Goal: Task Accomplishment & Management: Manage account settings

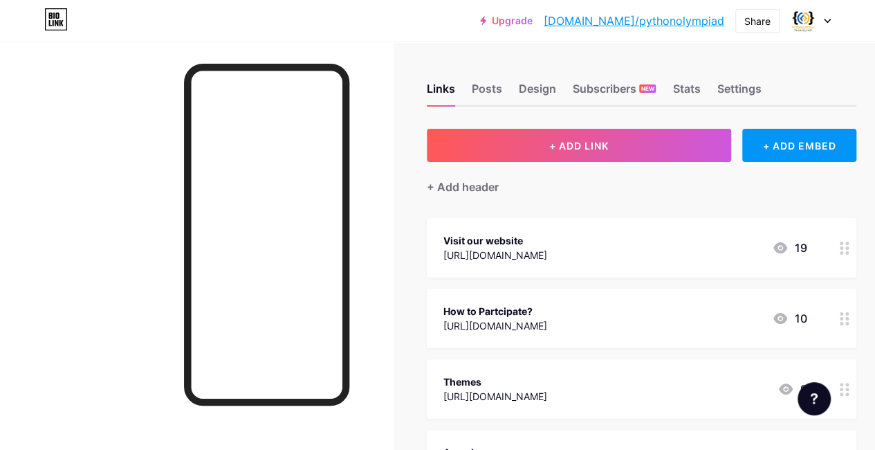
click at [498, 77] on div "Links Posts Design Subscribers NEW Stats Settings" at bounding box center [642, 82] width 430 height 48
click at [547, 259] on div "https://www.pythonolympiad.com/" at bounding box center [495, 255] width 104 height 15
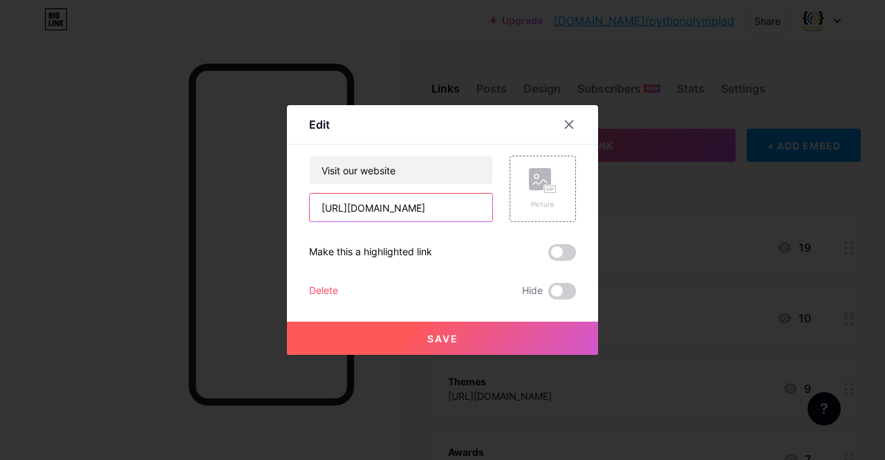
click at [317, 208] on input "https://www.pythonolympiad.com/" at bounding box center [401, 208] width 183 height 28
drag, startPoint x: 372, startPoint y: 208, endPoint x: 513, endPoint y: 210, distance: 141.1
click at [513, 210] on div "Visit our website https://www.pythonolympiad.com/ Picture" at bounding box center [442, 189] width 267 height 66
type input "h"
paste input "[URL][DOMAIN_NAME]"
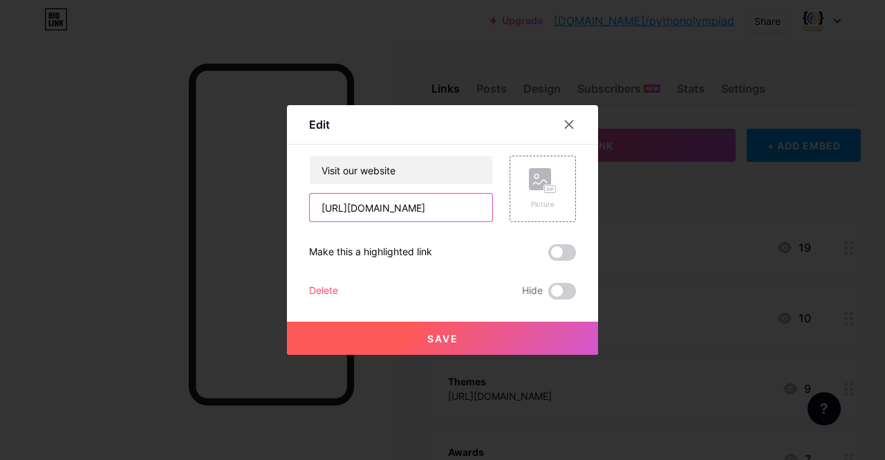
type input "[URL][DOMAIN_NAME]"
click at [444, 333] on span "Save" at bounding box center [442, 339] width 31 height 12
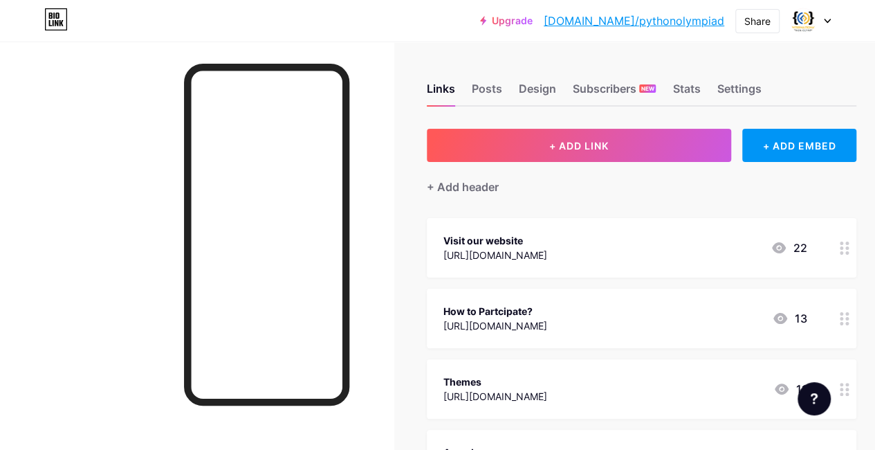
click at [515, 322] on div "https://pythonolympiad.com/participation/" at bounding box center [495, 325] width 104 height 15
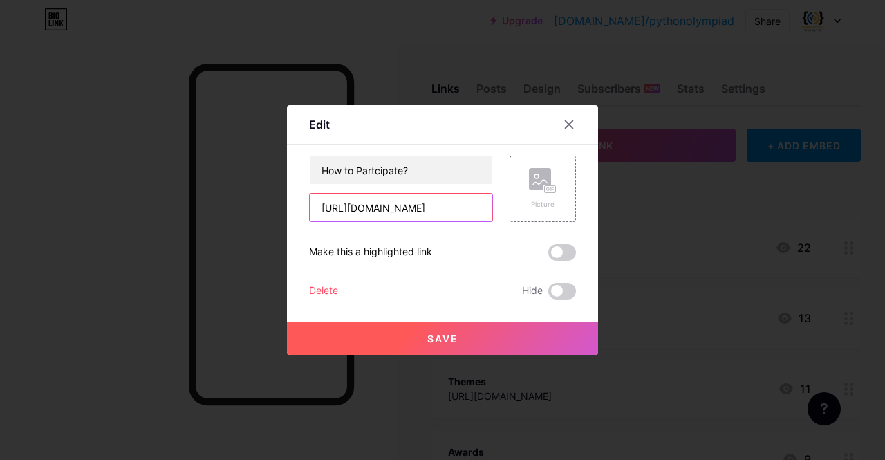
click at [315, 208] on input "https://pythonolympiad.com/participation/" at bounding box center [401, 208] width 183 height 28
drag, startPoint x: 412, startPoint y: 205, endPoint x: 520, endPoint y: 208, distance: 108.0
click at [520, 208] on div "How to Partcipate? https://pythonolympiad.com/participation/ Picture" at bounding box center [442, 189] width 267 height 66
type input "h"
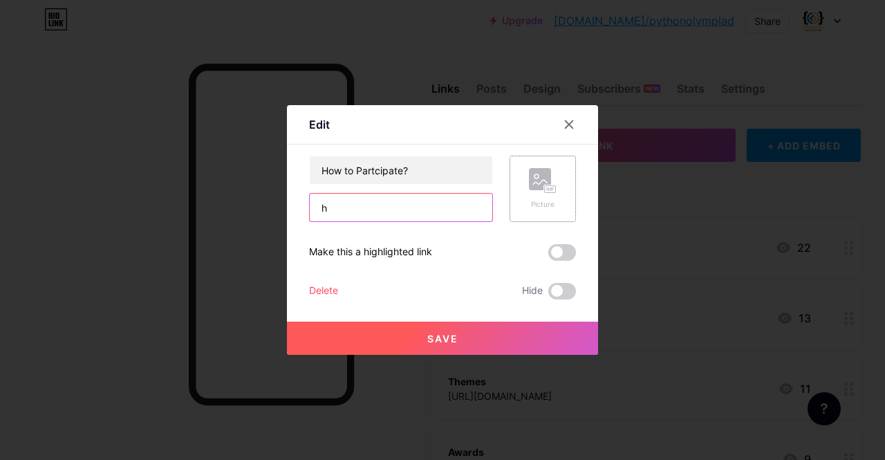
scroll to position [0, 0]
paste input "[URL][DOMAIN_NAME]"
type input "[URL][DOMAIN_NAME]"
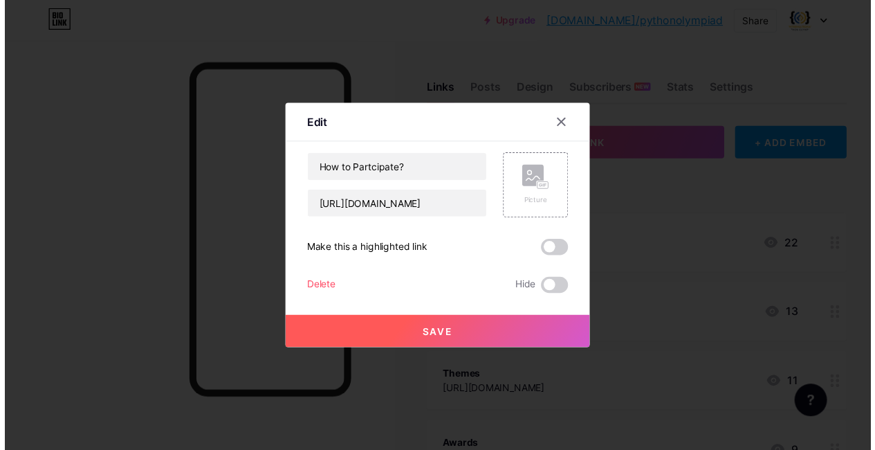
scroll to position [0, 0]
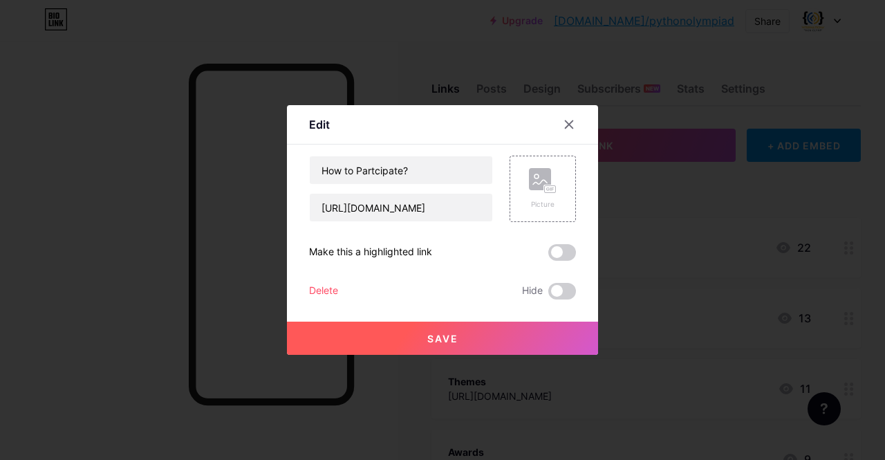
click at [438, 344] on button "Save" at bounding box center [442, 338] width 311 height 33
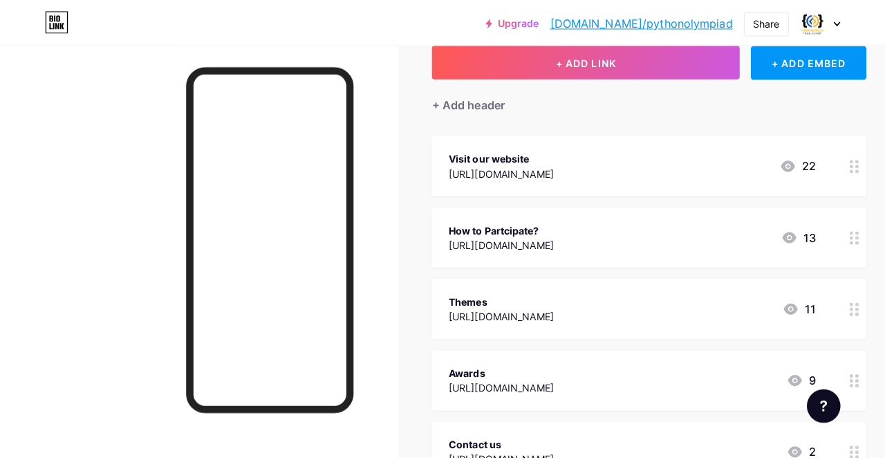
scroll to position [103, 0]
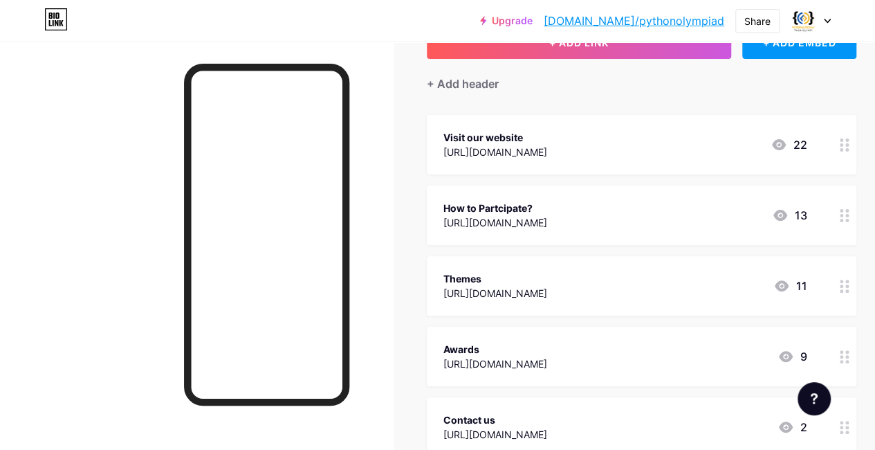
click at [843, 355] on div at bounding box center [845, 356] width 24 height 59
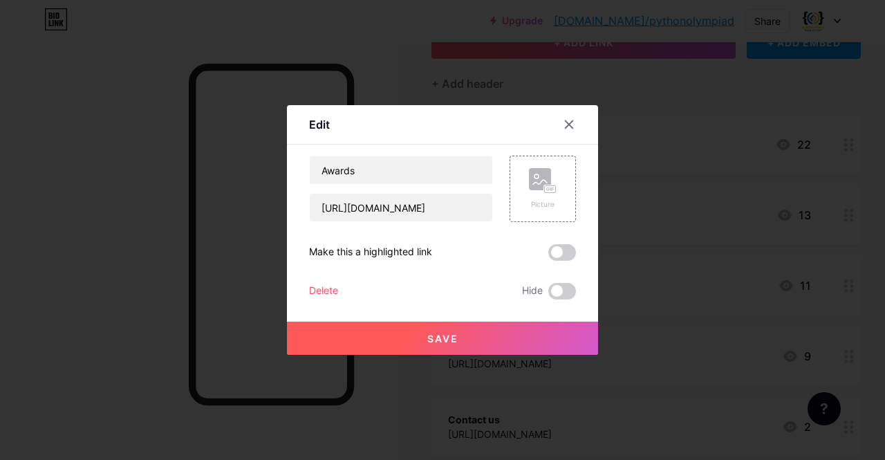
click at [336, 291] on div "Delete Hide" at bounding box center [442, 291] width 267 height 17
click at [321, 290] on div "Delete" at bounding box center [323, 291] width 29 height 17
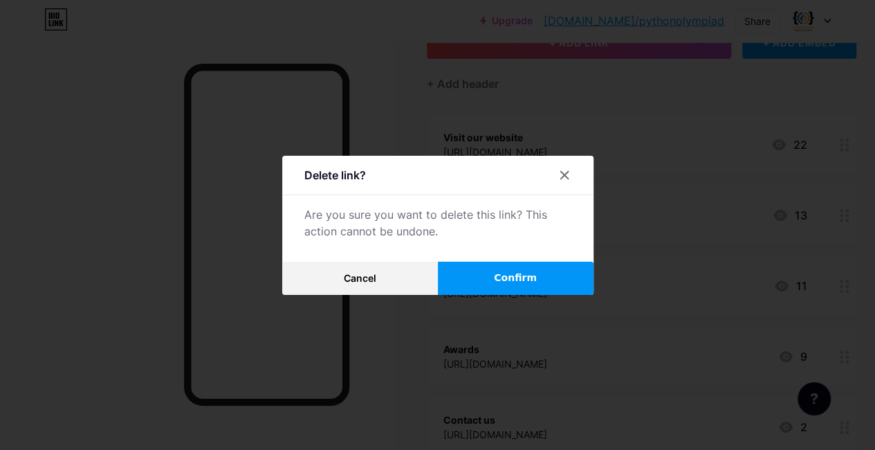
click at [542, 285] on button "Confirm" at bounding box center [516, 277] width 156 height 33
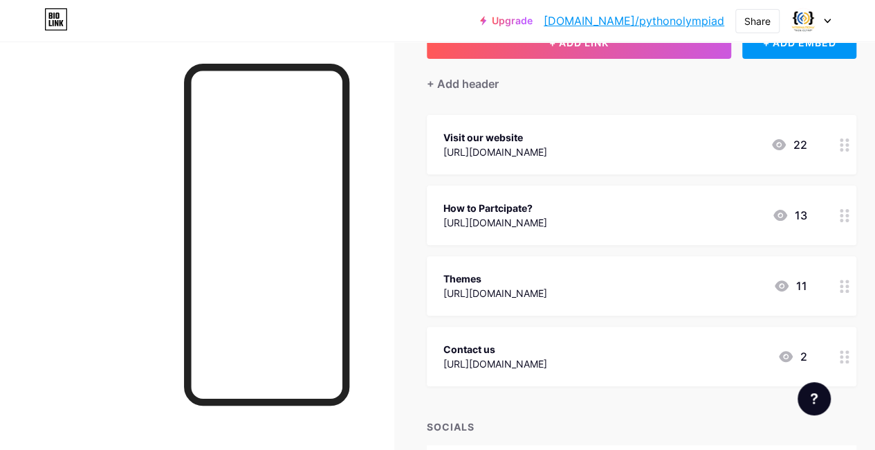
click at [492, 286] on div "https://pythonolympiad.com/themes/" at bounding box center [495, 293] width 104 height 15
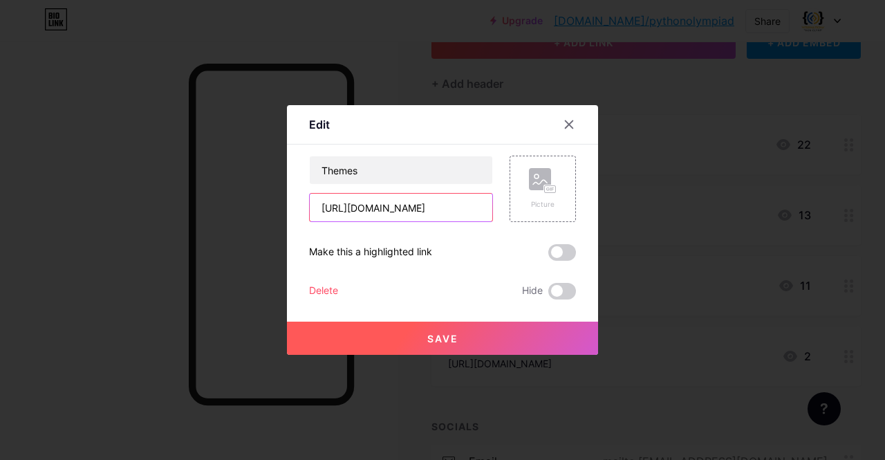
click at [314, 208] on input "https://pythonolympiad.com/themes/" at bounding box center [401, 208] width 183 height 28
drag, startPoint x: 314, startPoint y: 208, endPoint x: 506, endPoint y: 221, distance: 192.1
click at [506, 221] on div "Themes https://pythonolympiad.com/themes/ Picture" at bounding box center [442, 189] width 267 height 66
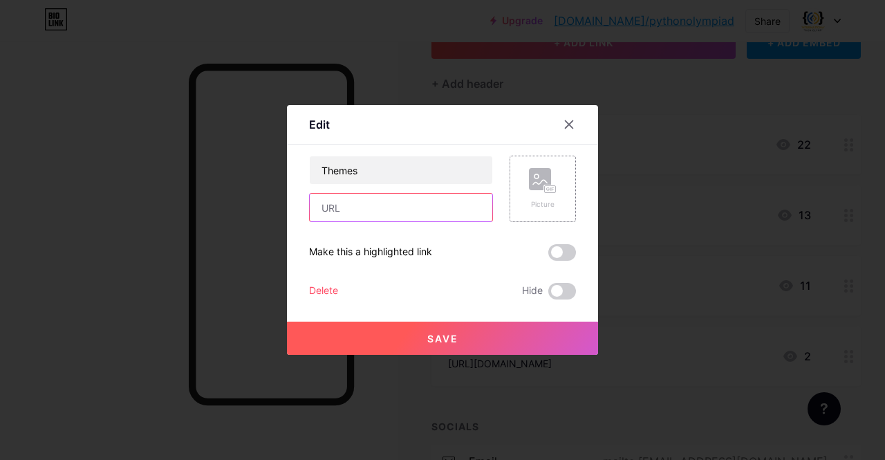
paste input "[URL][DOMAIN_NAME]"
type input "[URL][DOMAIN_NAME]"
click at [455, 338] on button "Save" at bounding box center [442, 338] width 311 height 33
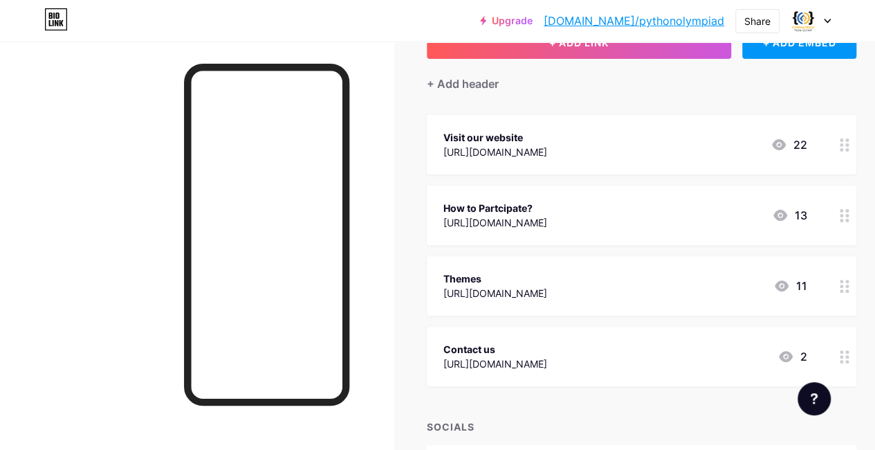
click at [547, 368] on div "https://pythonolympiad.com/contact/" at bounding box center [495, 363] width 104 height 15
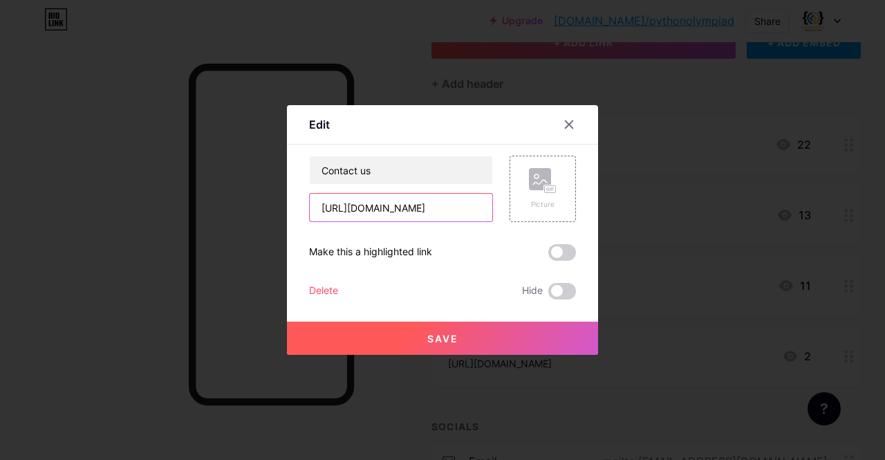
scroll to position [0, 10]
drag, startPoint x: 315, startPoint y: 211, endPoint x: 690, endPoint y: 199, distance: 375.1
click at [690, 199] on div "Edit Content YouTube Play YouTube video without leaving your page. ADD Vimeo Pl…" at bounding box center [442, 230] width 885 height 460
paste input "[URL][DOMAIN_NAME]"
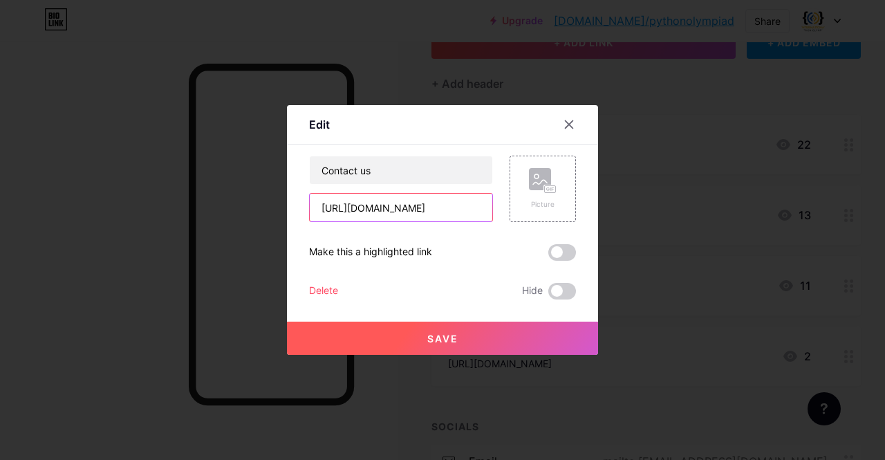
scroll to position [0, 18]
type input "[URL][DOMAIN_NAME]"
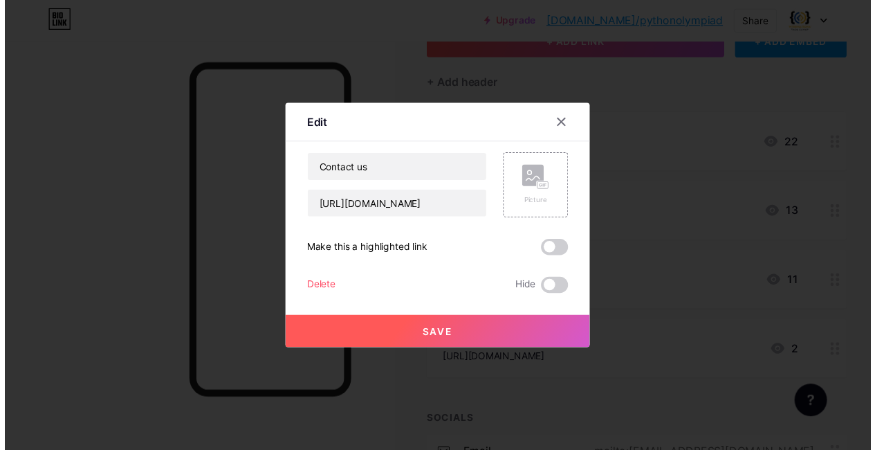
scroll to position [0, 0]
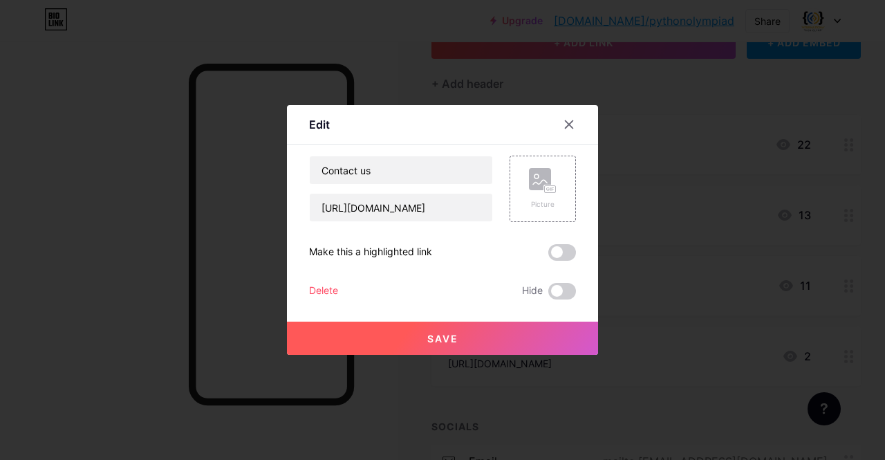
click at [411, 326] on button "Save" at bounding box center [442, 338] width 311 height 33
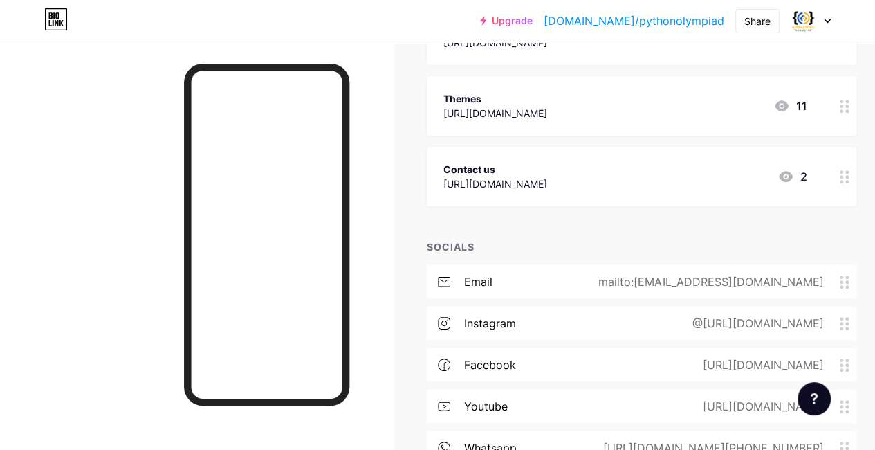
scroll to position [302, 0]
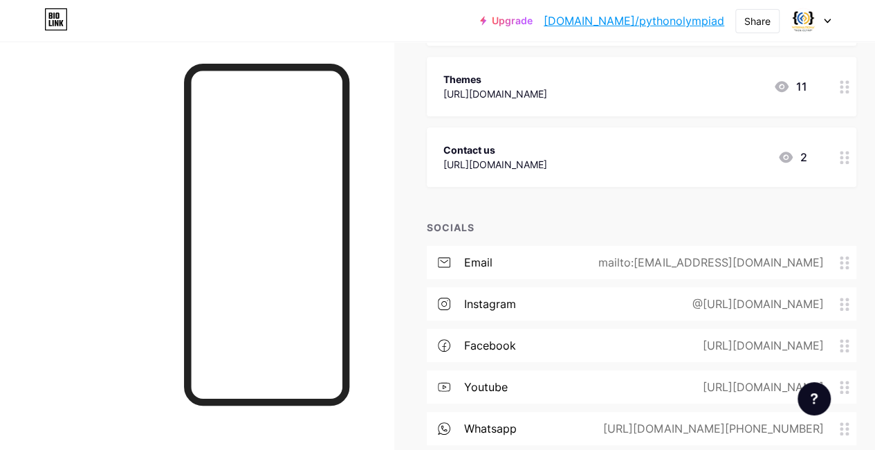
click at [697, 268] on div "mailto:contact@pythonolympiad.com" at bounding box center [708, 262] width 264 height 17
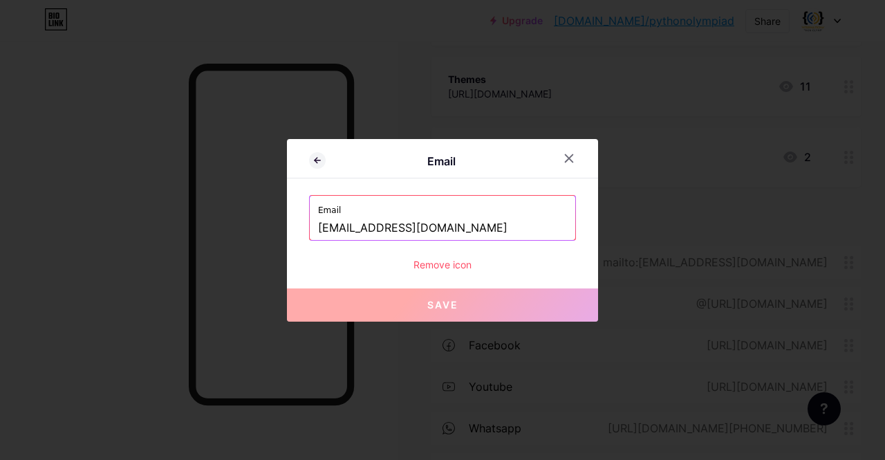
drag, startPoint x: 479, startPoint y: 227, endPoint x: 196, endPoint y: 203, distance: 283.2
click at [196, 203] on div "Email Email contact@pythonolympiad.com Remove icon Save" at bounding box center [442, 230] width 885 height 460
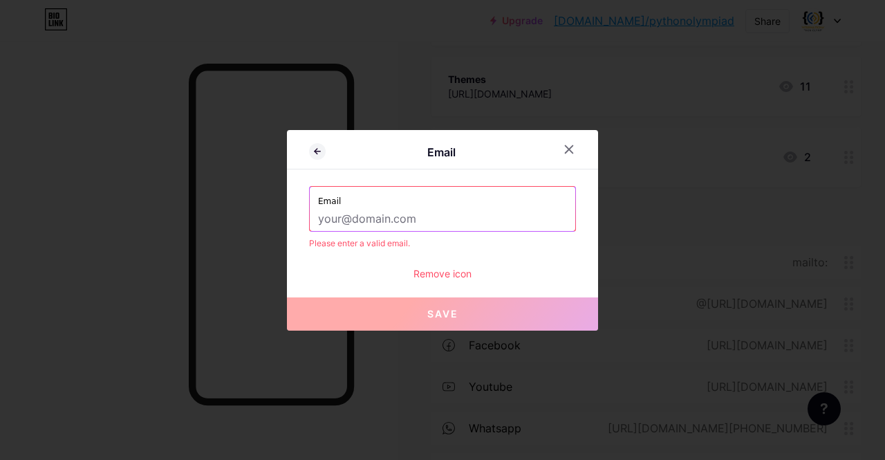
paste input "contact@scratcholympiads.com"
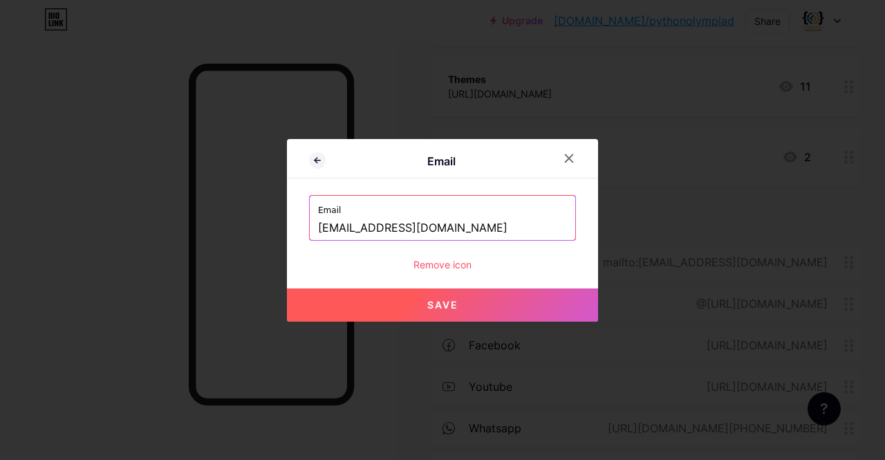
click at [445, 312] on button "Save" at bounding box center [442, 304] width 311 height 33
type input "mailto:[EMAIL_ADDRESS][DOMAIN_NAME]"
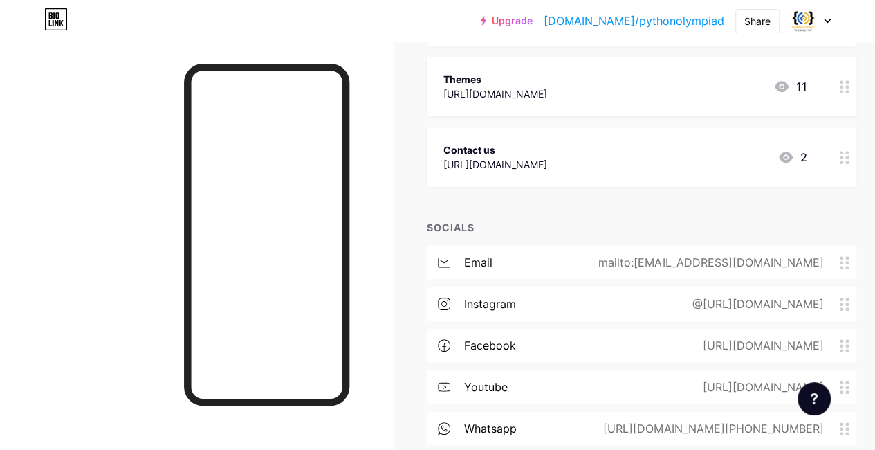
scroll to position [407, 0]
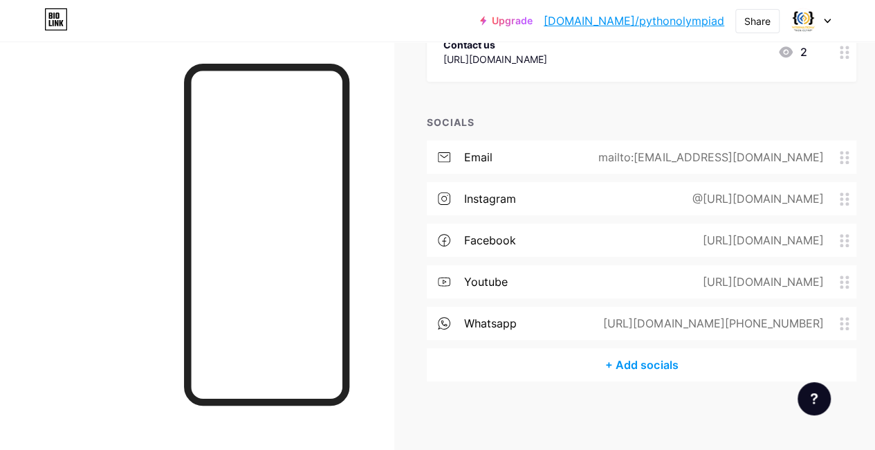
click at [587, 324] on div "whatsapp https://wa.me/+971527809450" at bounding box center [642, 322] width 430 height 33
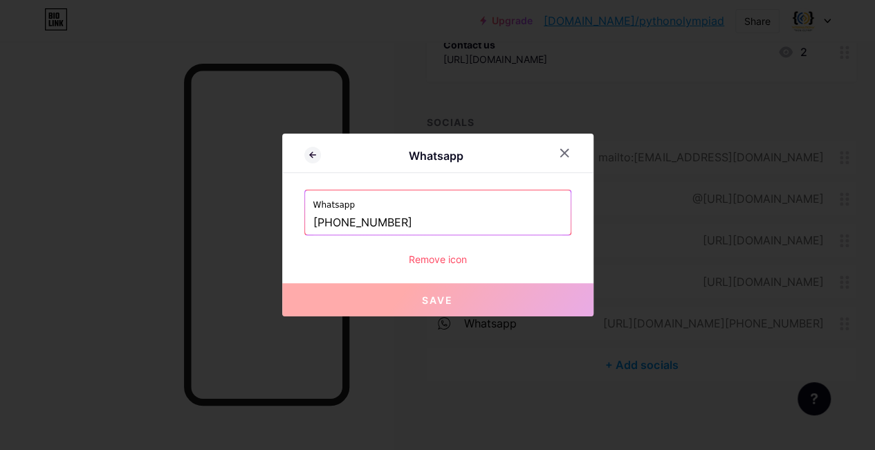
scroll to position [397, 0]
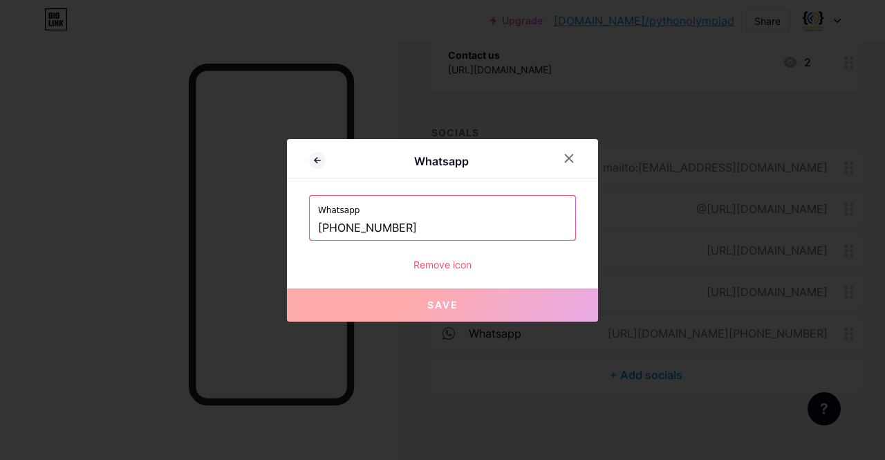
drag, startPoint x: 447, startPoint y: 230, endPoint x: 105, endPoint y: 221, distance: 341.8
click at [105, 221] on div "Whatsapp Whatsapp +971527809450 Remove icon Save" at bounding box center [442, 230] width 885 height 460
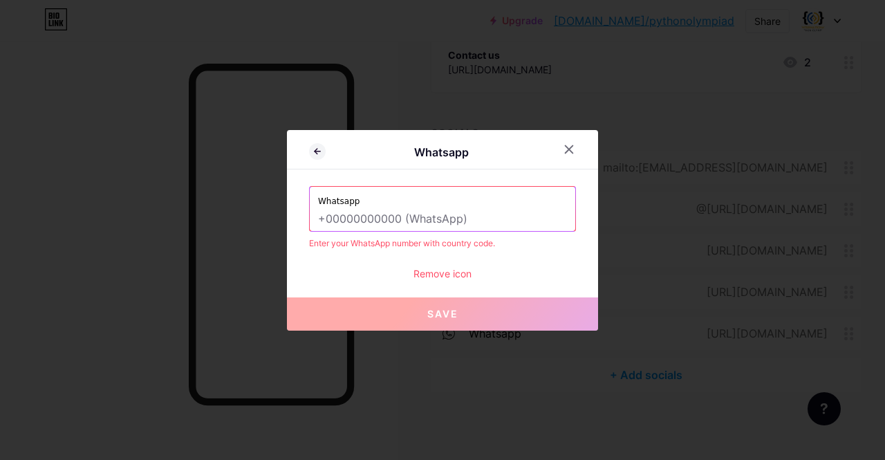
paste input "+91-8929060276"
click at [339, 222] on input "+91-8929060276" at bounding box center [442, 220] width 249 height 24
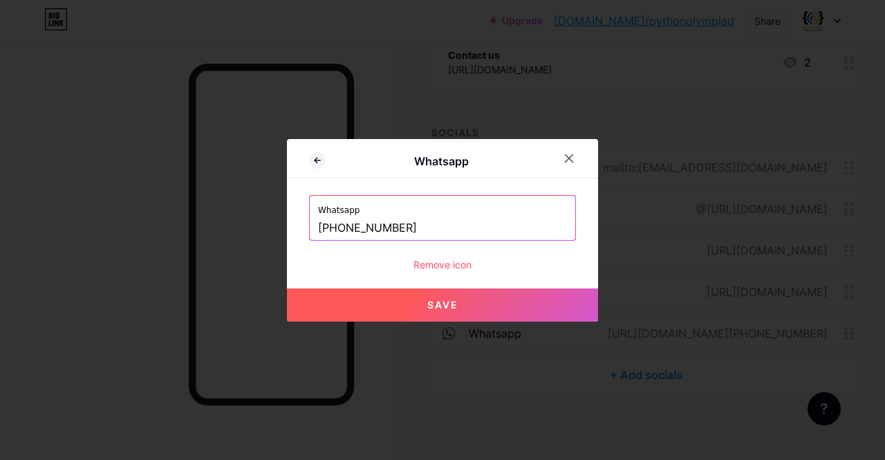
click at [427, 305] on span "Save" at bounding box center [442, 305] width 31 height 12
type input "[URL][DOMAIN_NAME][PHONE_NUMBER]"
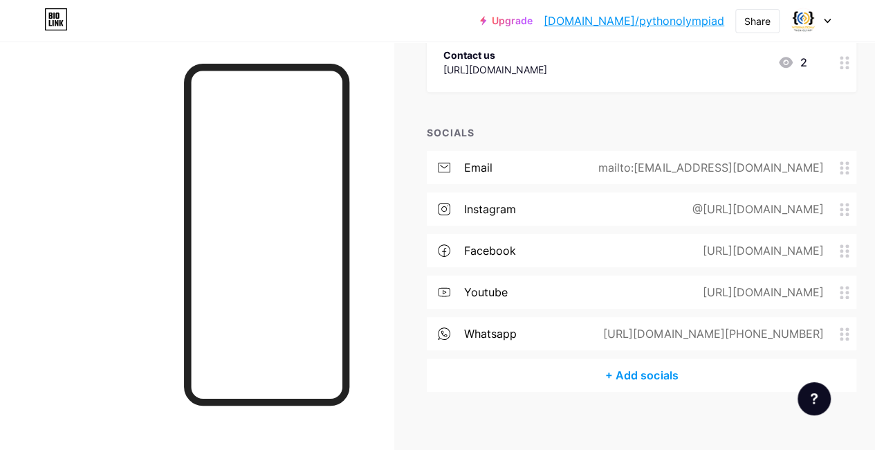
scroll to position [0, 0]
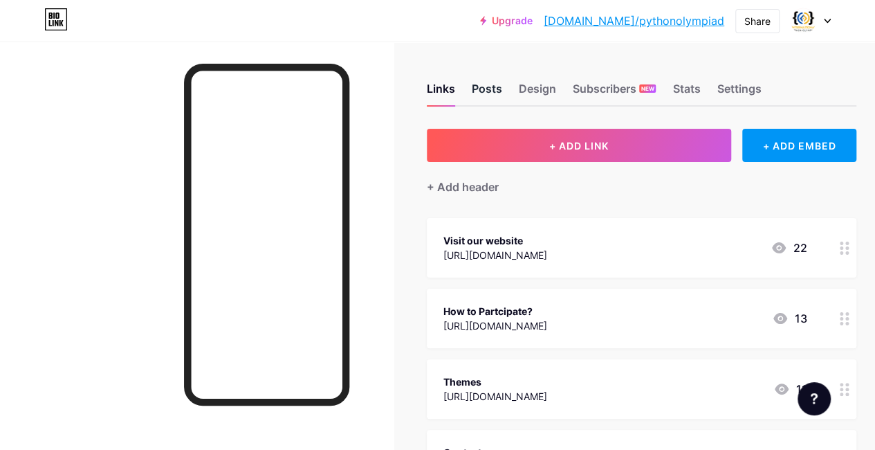
click at [498, 88] on div "Posts" at bounding box center [487, 92] width 30 height 25
click at [556, 87] on div "Design" at bounding box center [537, 92] width 37 height 25
click at [744, 86] on div "Settings" at bounding box center [739, 92] width 44 height 25
click at [804, 20] on img at bounding box center [803, 21] width 22 height 22
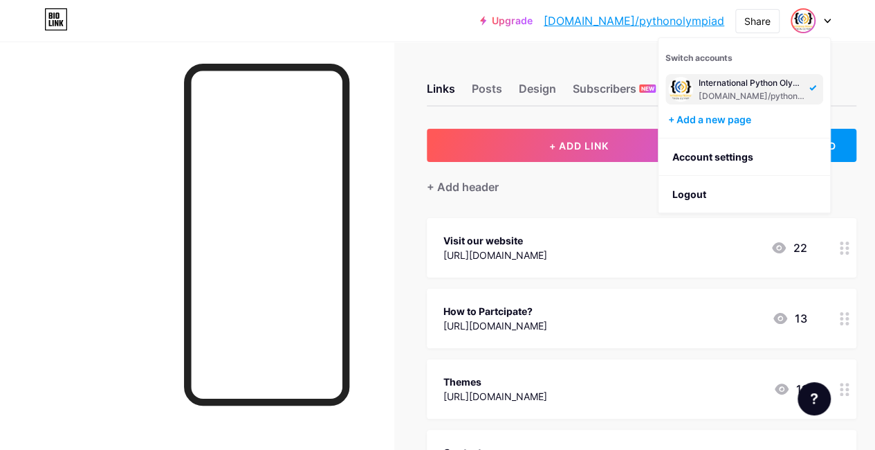
click at [606, 64] on div "Links Posts Design Subscribers NEW Stats Settings" at bounding box center [642, 82] width 430 height 48
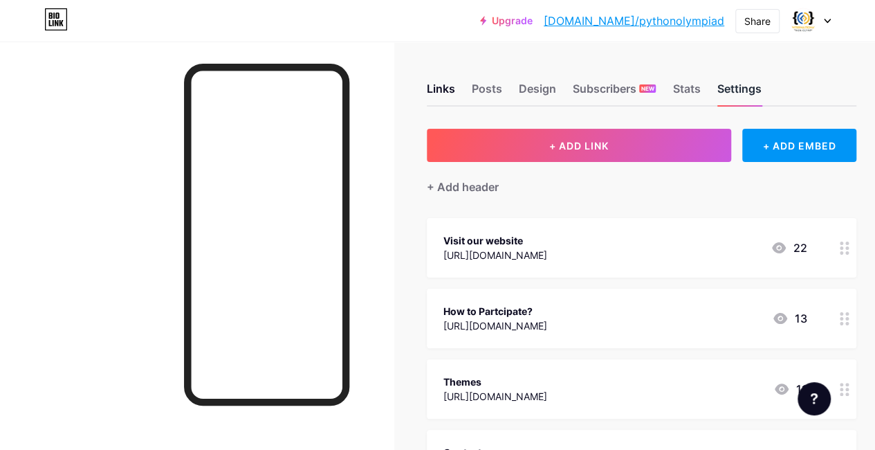
click at [757, 98] on div "Settings" at bounding box center [739, 92] width 44 height 25
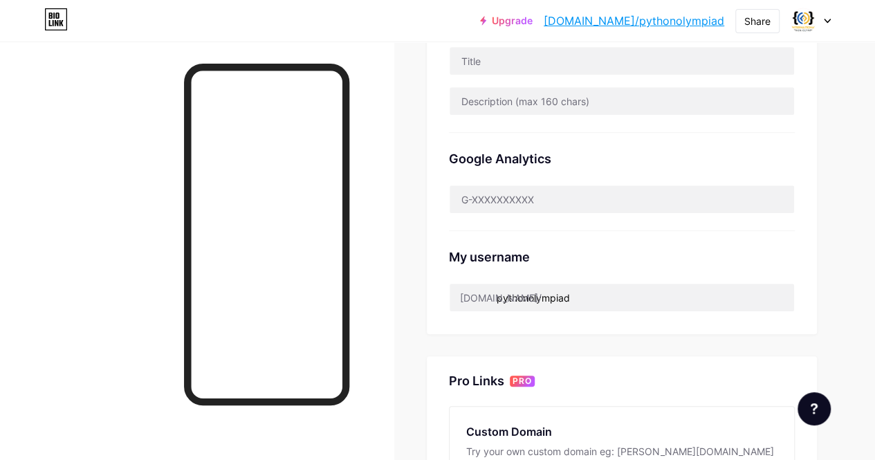
scroll to position [459, 0]
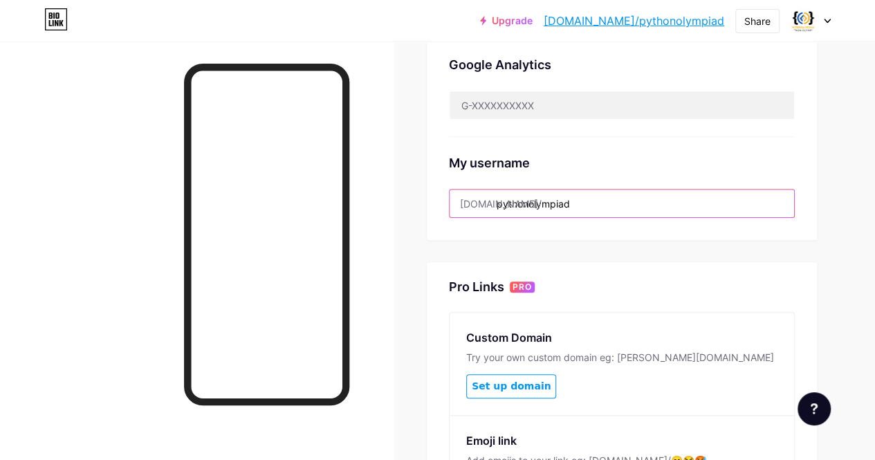
click at [609, 212] on input "pythonolympiad" at bounding box center [622, 204] width 344 height 28
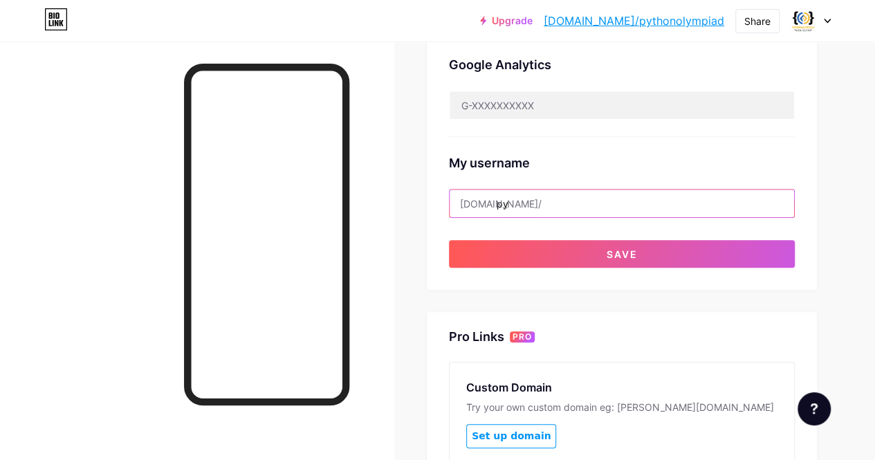
type input "p"
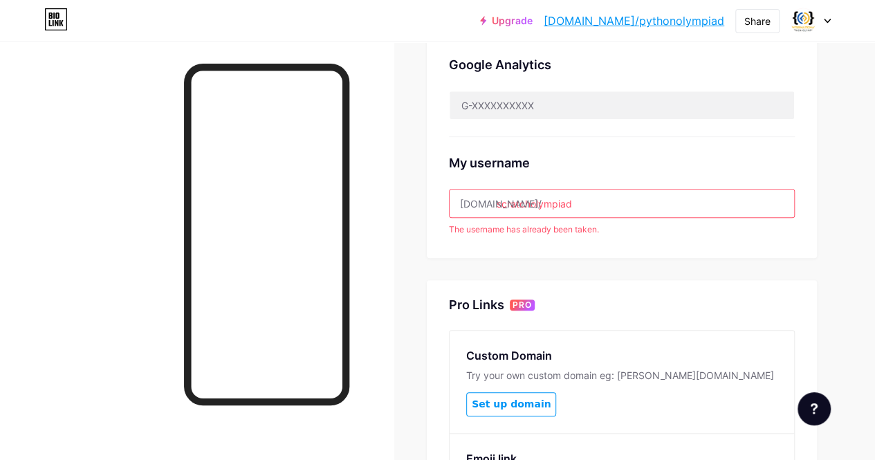
click at [504, 206] on input "scratcholympiad" at bounding box center [622, 204] width 344 height 28
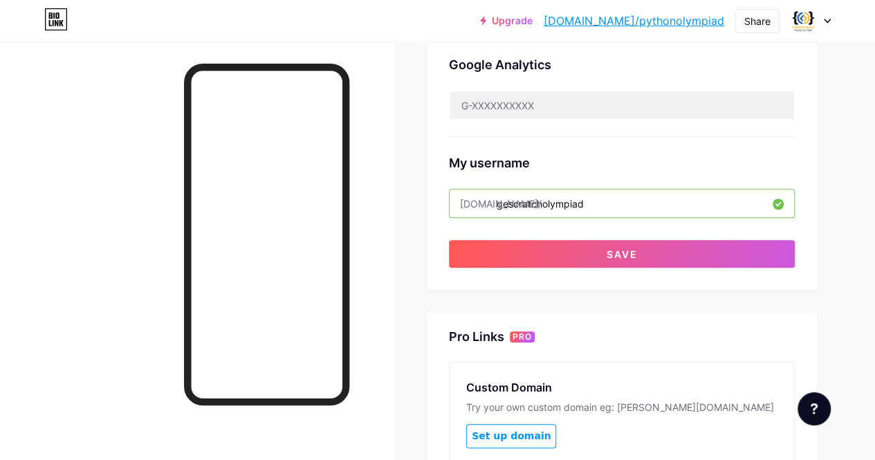
click at [512, 203] on input "gescratcholympiad" at bounding box center [622, 204] width 344 height 28
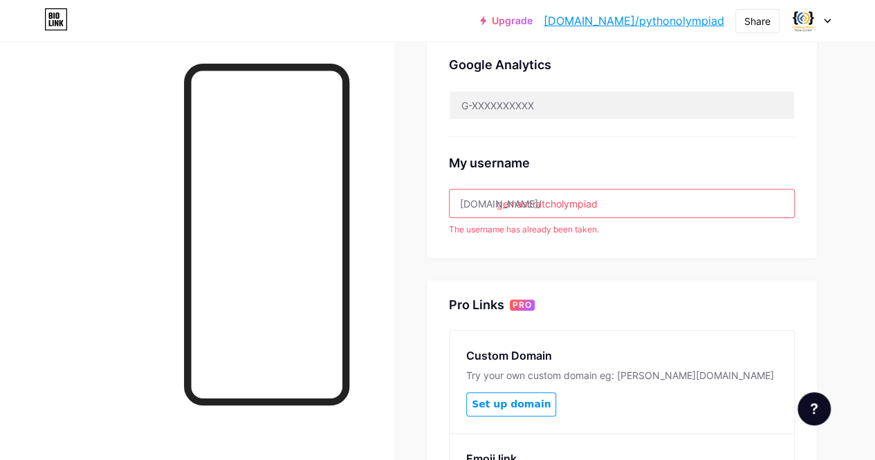
click at [629, 259] on div "Preferred link This is an aesthetic choice. Both links are usable. bio.link/ py…" at bounding box center [622, 126] width 390 height 915
click at [602, 206] on input "gemascratcholympiad" at bounding box center [622, 204] width 344 height 28
drag, startPoint x: 602, startPoint y: 206, endPoint x: 479, endPoint y: 208, distance: 123.1
click at [479, 208] on div "bio.link/ gemascratcholympiad" at bounding box center [622, 203] width 346 height 29
click at [526, 203] on input "GemaScratchOlympiad" at bounding box center [622, 204] width 344 height 28
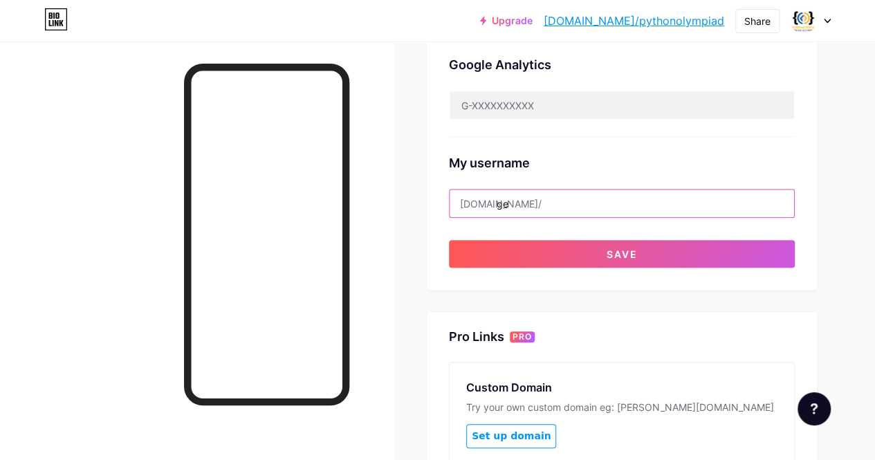
type input "g"
type input "s"
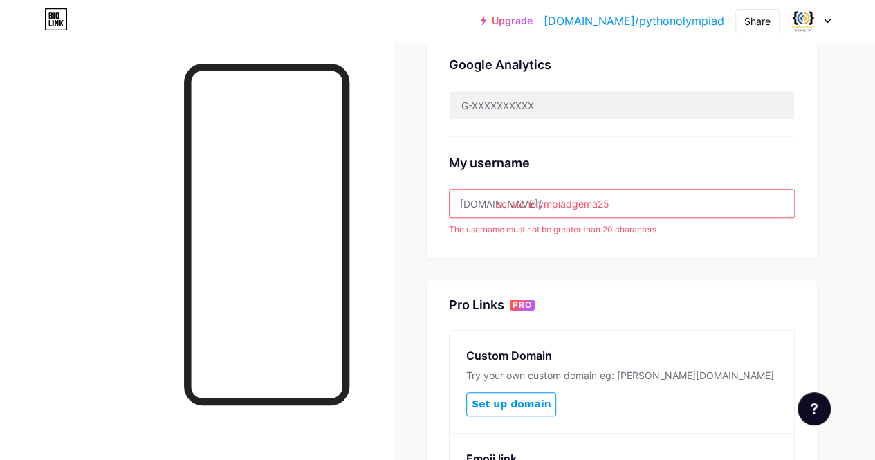
click at [600, 205] on input "scratcholympiadgema25" at bounding box center [622, 204] width 344 height 28
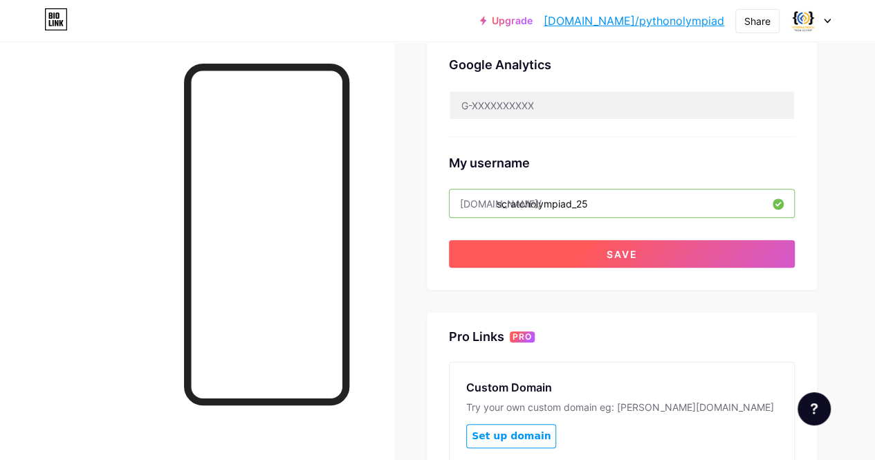
type input "scratcholympiad_25"
click at [709, 245] on button "Save" at bounding box center [622, 254] width 346 height 28
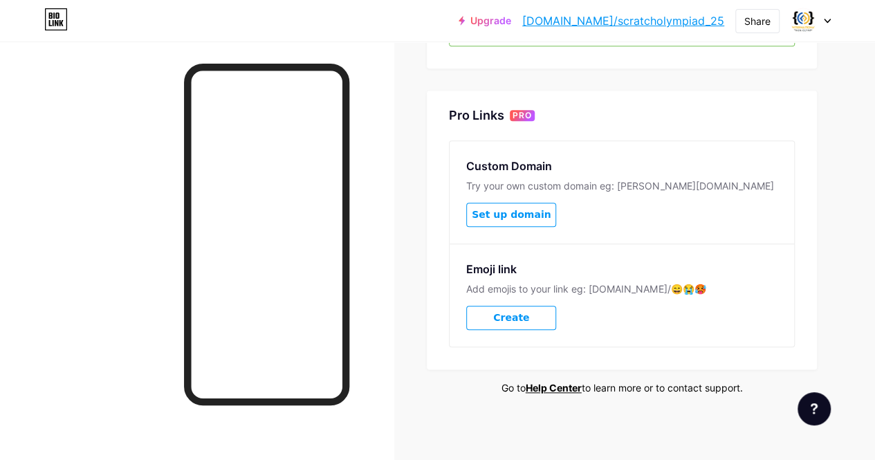
scroll to position [0, 0]
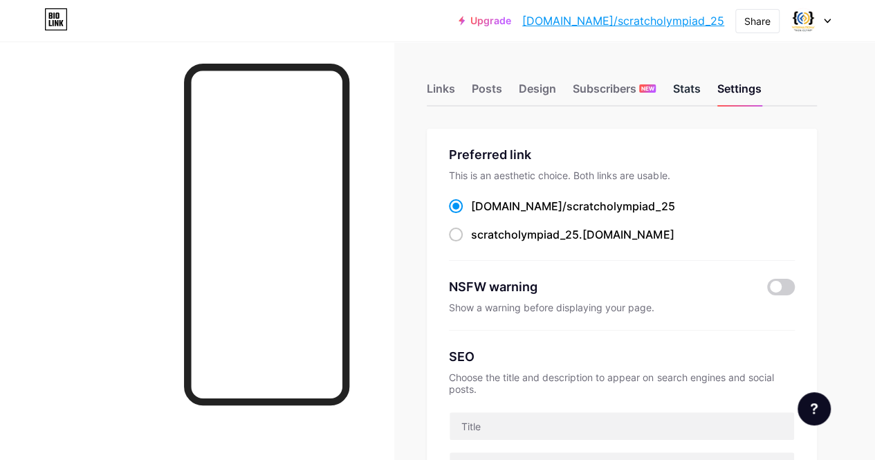
click at [692, 98] on div "Stats" at bounding box center [686, 92] width 28 height 25
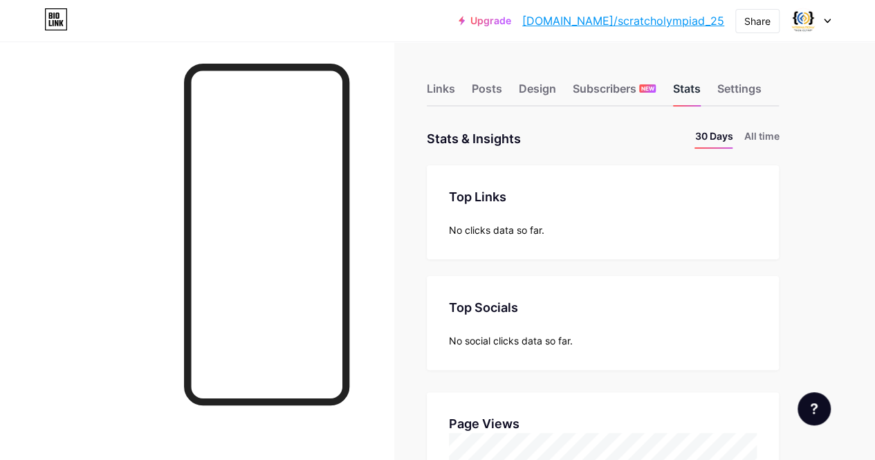
scroll to position [460, 874]
click at [551, 95] on div "Design" at bounding box center [537, 92] width 37 height 25
click at [495, 94] on div "Posts" at bounding box center [487, 92] width 30 height 25
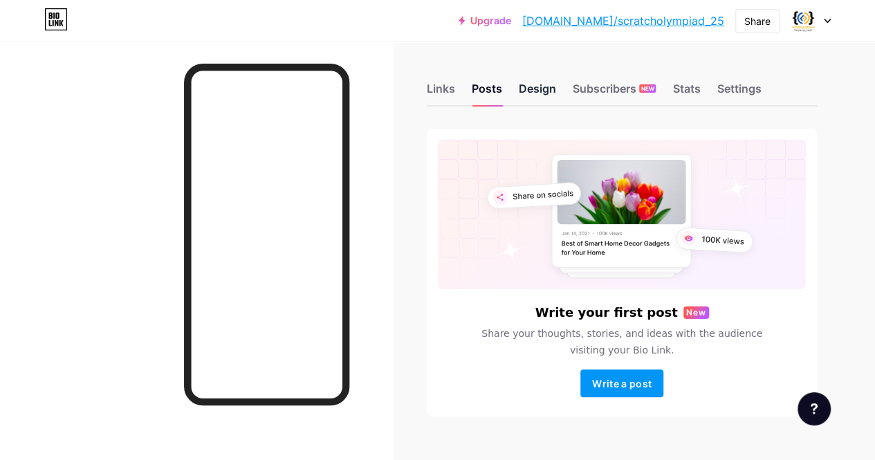
click at [545, 96] on div "Design" at bounding box center [537, 92] width 37 height 25
click at [594, 85] on div "Subscribers NEW" at bounding box center [614, 92] width 83 height 25
click at [535, 89] on div "Design" at bounding box center [537, 92] width 37 height 25
click at [598, 92] on div "Subscribers NEW" at bounding box center [614, 92] width 83 height 25
click at [534, 96] on div "Design" at bounding box center [537, 92] width 37 height 25
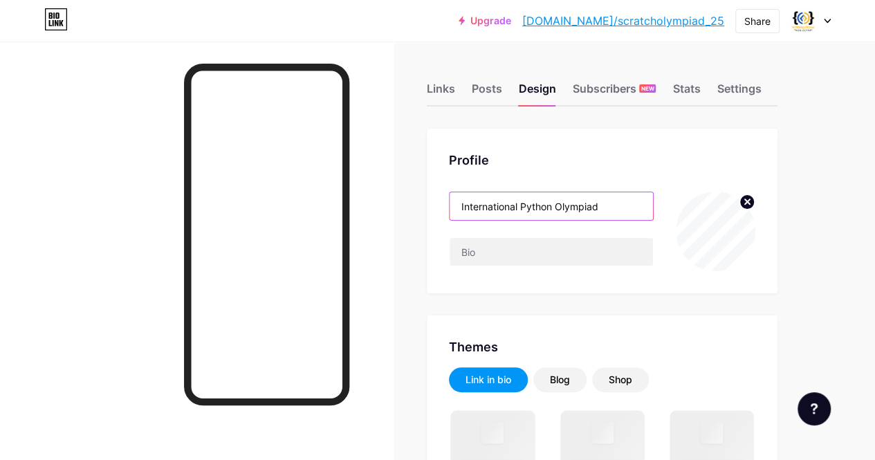
click at [629, 210] on input "International Python Olympiad" at bounding box center [551, 206] width 203 height 28
click at [481, 200] on input "International Python Olympiad" at bounding box center [551, 206] width 203 height 28
drag, startPoint x: 481, startPoint y: 200, endPoint x: 447, endPoint y: 208, distance: 34.9
click at [447, 208] on div "Profile International Python Olympiad" at bounding box center [602, 211] width 351 height 165
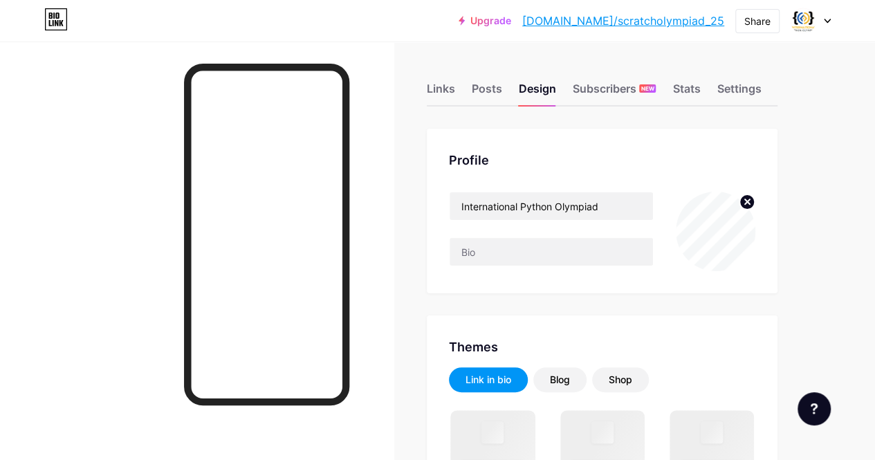
click at [447, 208] on div "Profile International Python Olympiad" at bounding box center [602, 211] width 351 height 165
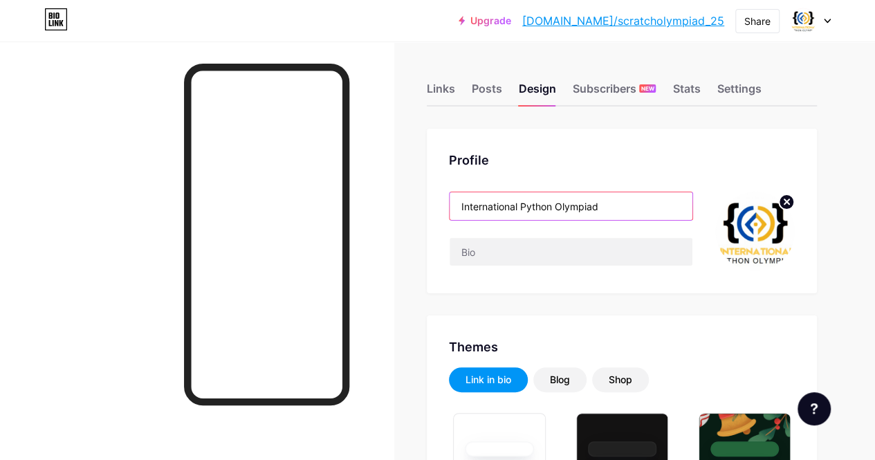
click at [638, 212] on input "International Python Olympiad" at bounding box center [571, 206] width 243 height 28
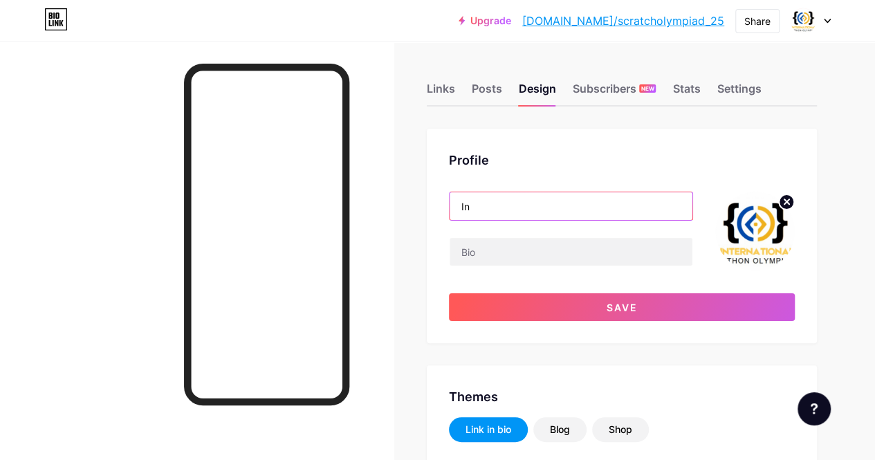
type input "I"
type input "Scratch Olympiad 2025"
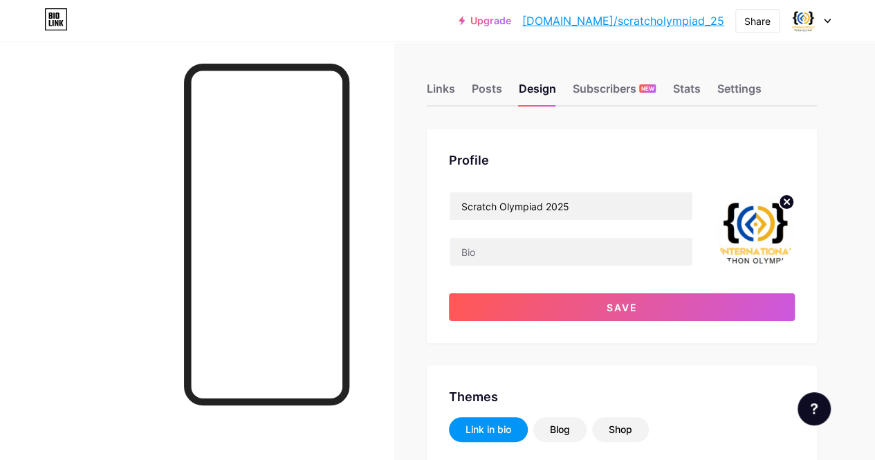
click at [760, 226] on img at bounding box center [755, 232] width 80 height 80
click at [789, 203] on circle at bounding box center [786, 201] width 15 height 15
click at [744, 223] on input "file" at bounding box center [755, 232] width 80 height 80
type input "C:\fakepath\so.jpg"
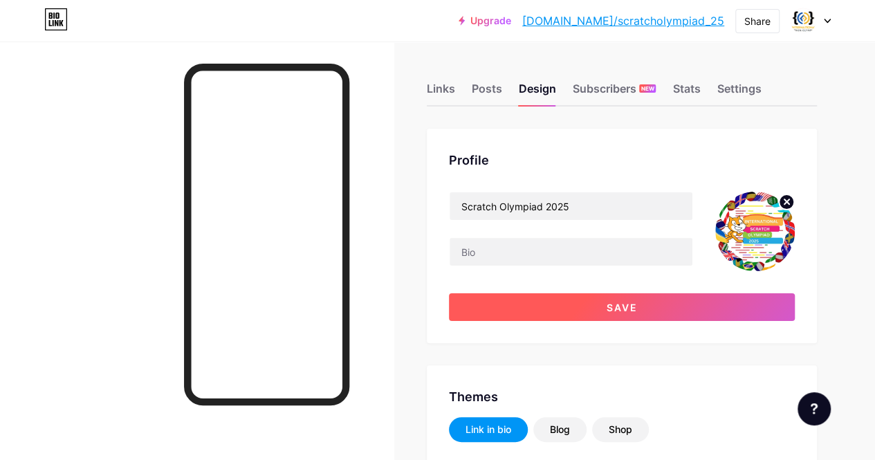
click at [660, 304] on button "Save" at bounding box center [622, 307] width 346 height 28
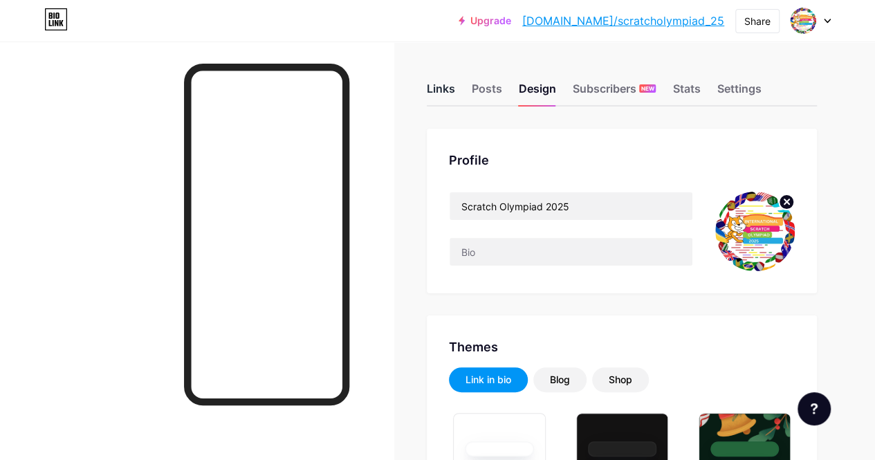
click at [438, 92] on div "Links" at bounding box center [441, 92] width 28 height 25
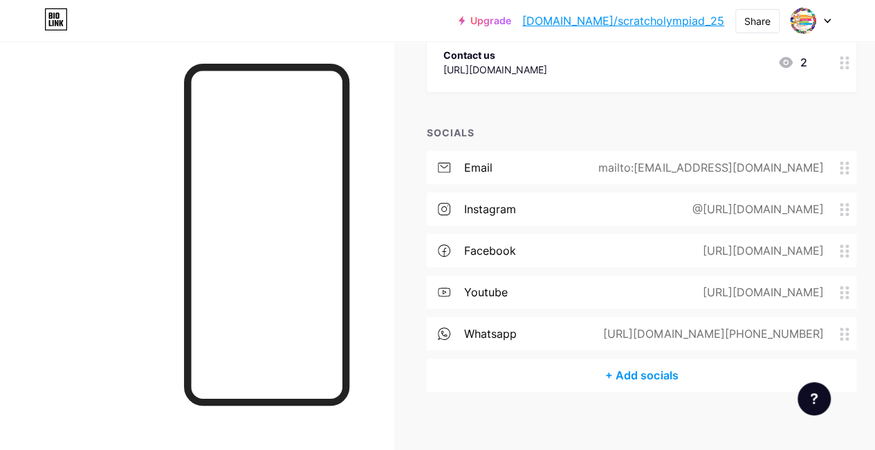
scroll to position [407, 0]
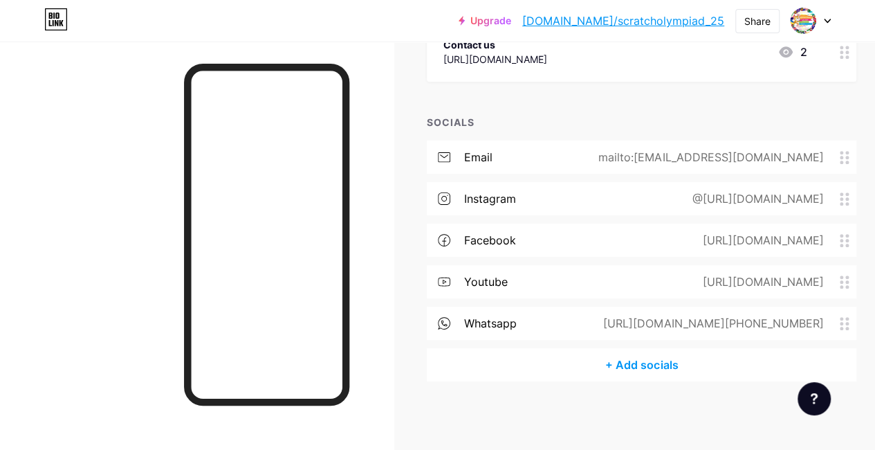
click at [646, 20] on link "[DOMAIN_NAME]/scratcholympiad_25" at bounding box center [623, 20] width 202 height 17
